Goal: Check status

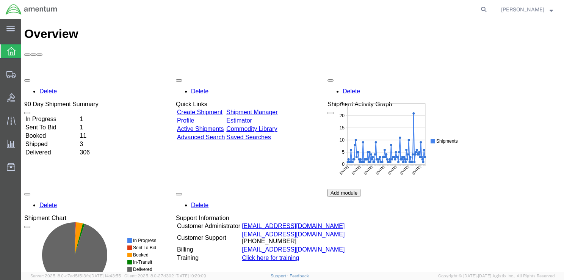
click at [68, 123] on td "Sent To Bid" at bounding box center [51, 127] width 53 height 8
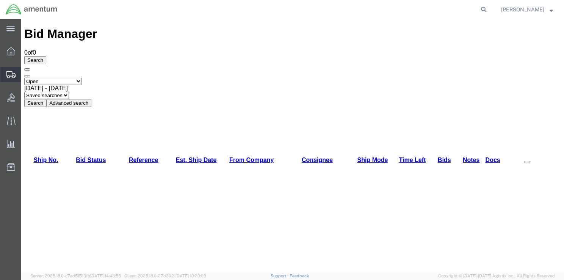
click at [0, 0] on span "Shipment Manager" at bounding box center [0, 0] width 0 height 0
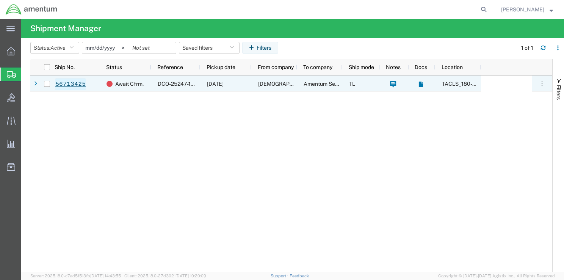
click at [83, 83] on link "56713425" at bounding box center [70, 84] width 31 height 12
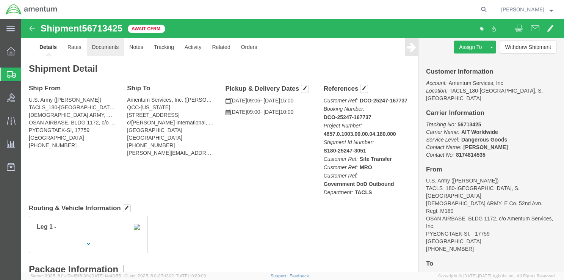
click link "Documents"
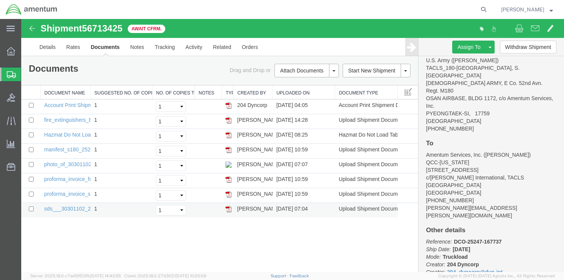
scroll to position [6, 0]
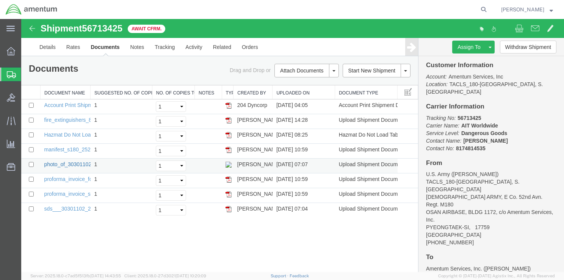
click at [72, 165] on link "photo_of_30301102.jpeg" at bounding box center [73, 164] width 59 height 6
click at [74, 49] on link "Rates" at bounding box center [73, 47] width 25 height 18
